Goal: Information Seeking & Learning: Learn about a topic

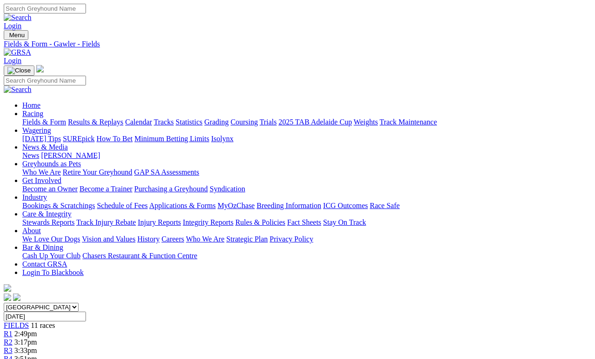
click at [48, 118] on link "Fields & Form" at bounding box center [44, 122] width 44 height 8
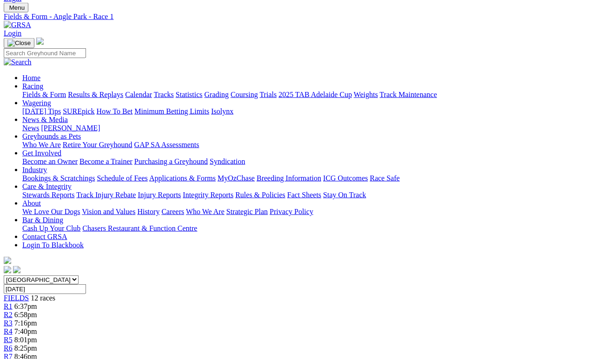
scroll to position [27, 0]
click at [54, 91] on link "Fields & Form" at bounding box center [44, 95] width 44 height 8
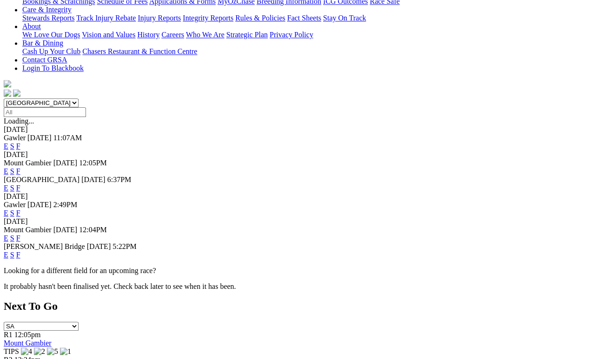
scroll to position [205, 0]
click at [20, 251] on link "F" at bounding box center [18, 255] width 4 height 8
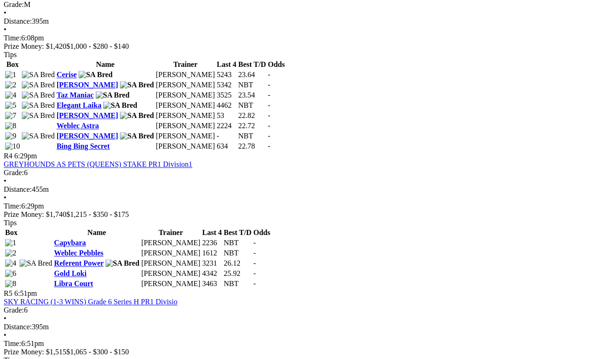
scroll to position [801, 0]
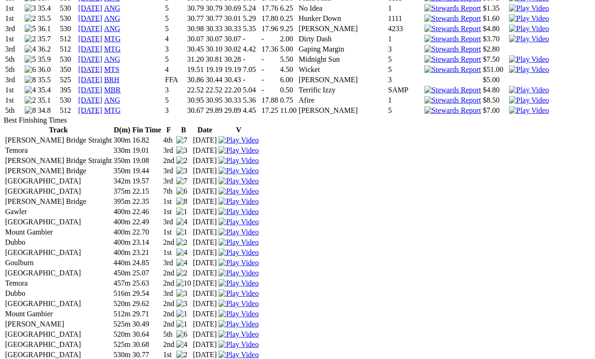
scroll to position [1575, 0]
click at [509, 115] on img at bounding box center [529, 111] width 40 height 8
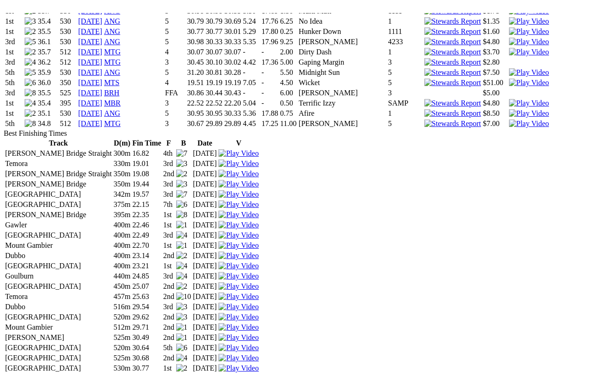
scroll to position [11, 0]
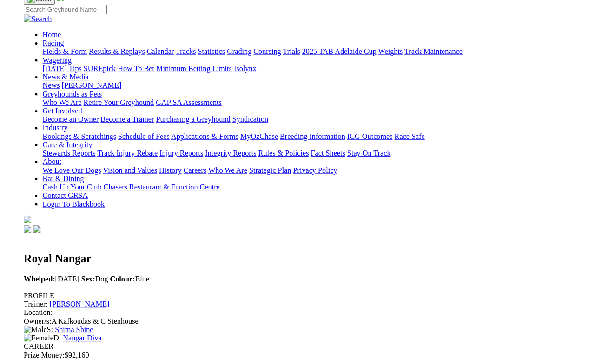
scroll to position [1454, 0]
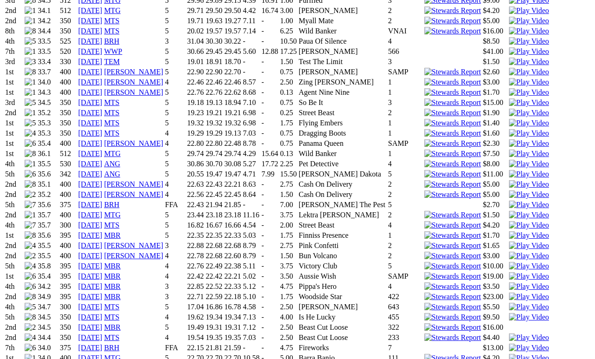
scroll to position [1112, 0]
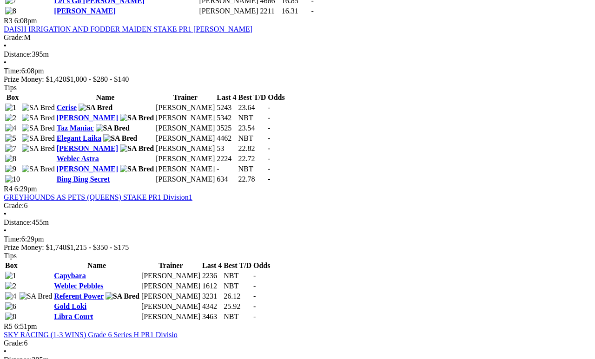
scroll to position [748, 0]
